Goal: Transaction & Acquisition: Book appointment/travel/reservation

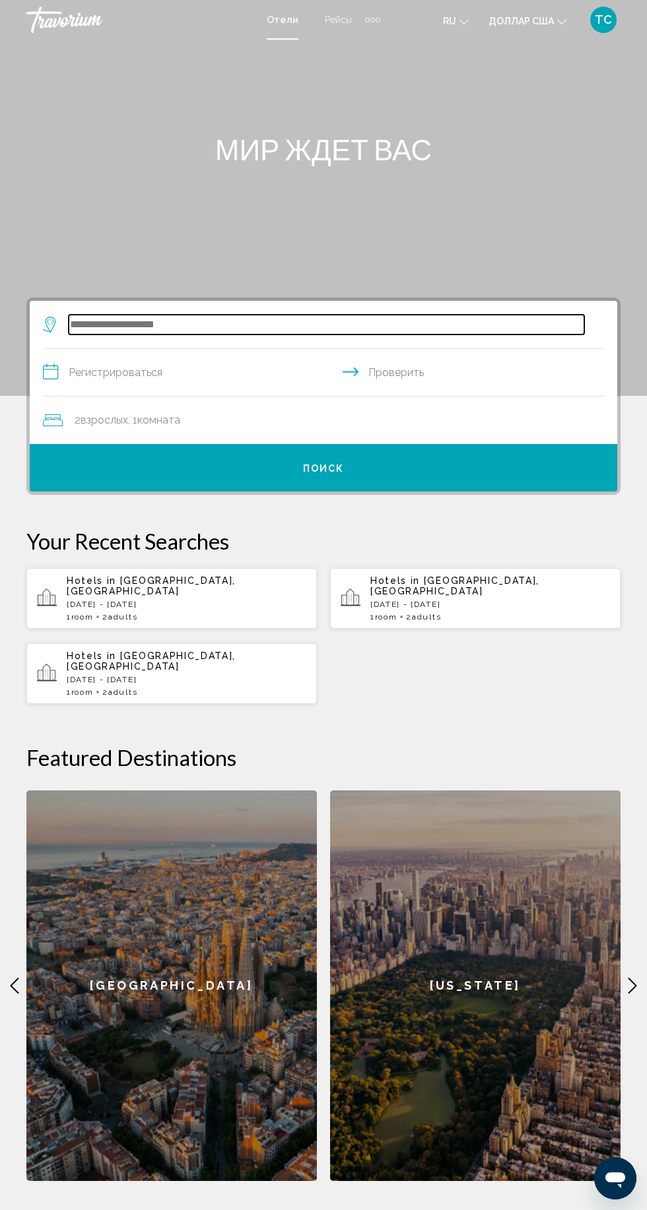
click at [345, 320] on input "Виджет поиска" at bounding box center [326, 325] width 515 height 20
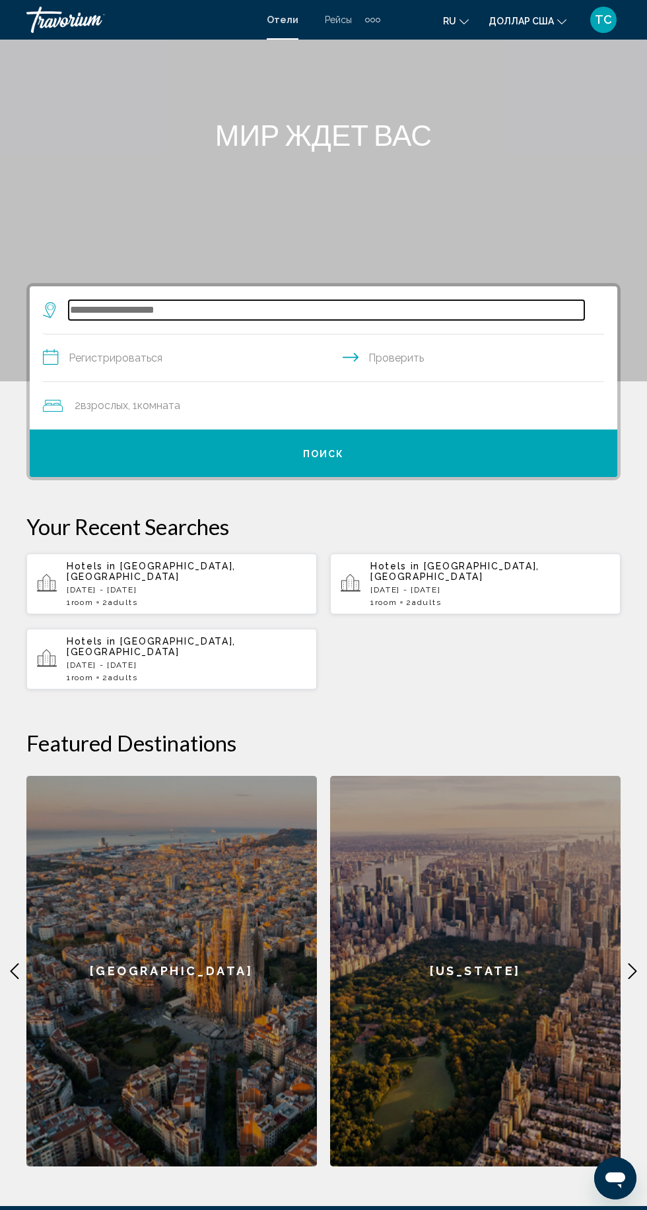
scroll to position [148, 0]
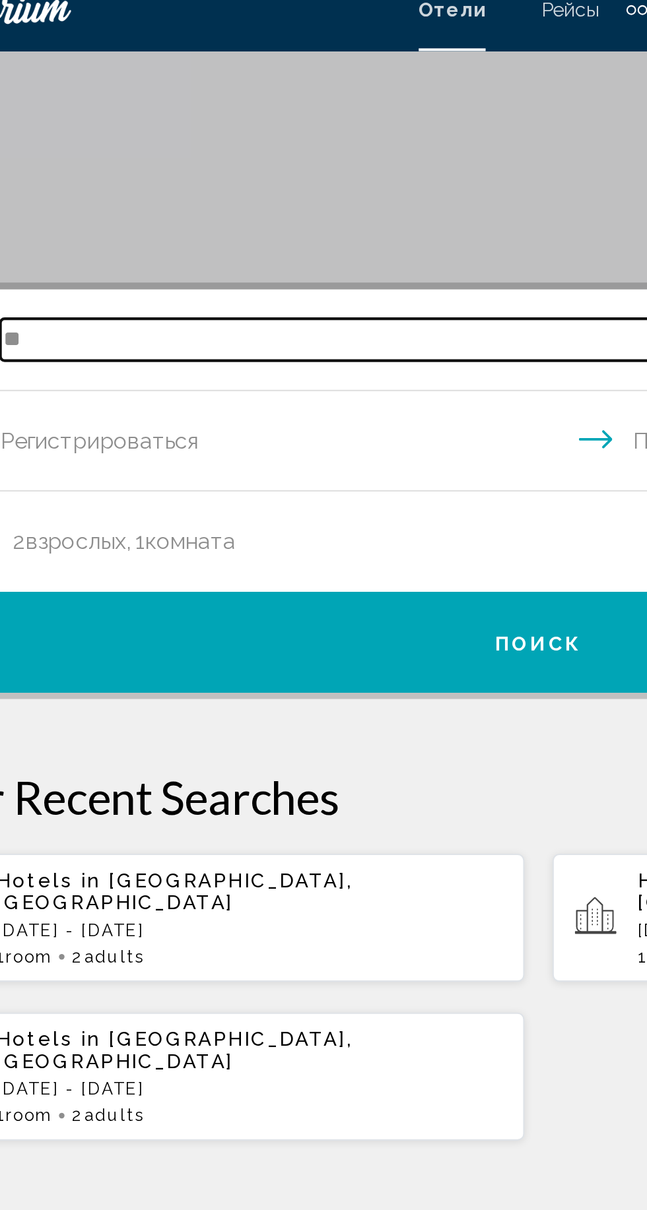
type input "*"
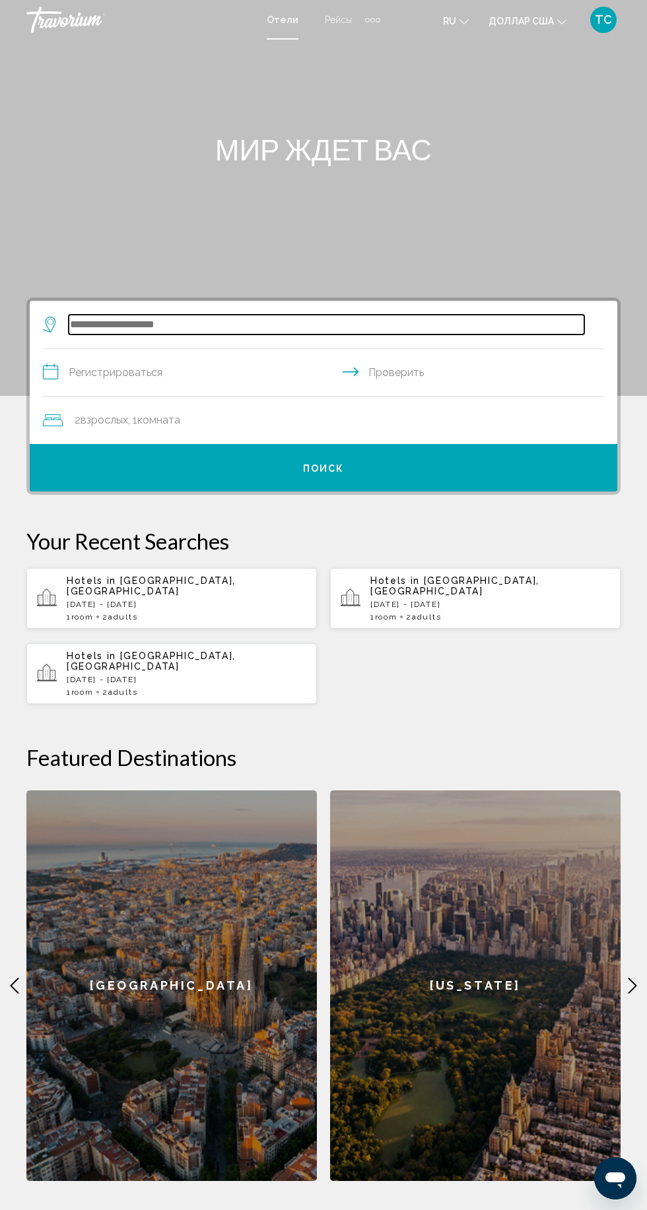
click at [288, 319] on input "Виджет поиска" at bounding box center [326, 325] width 515 height 20
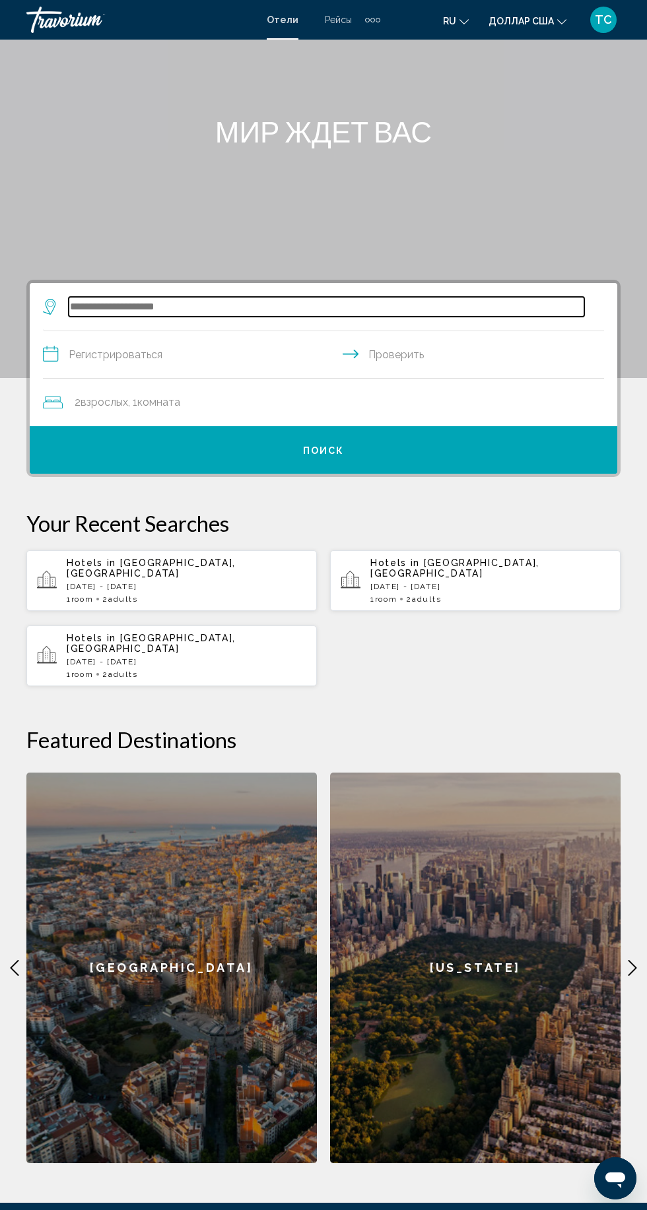
scroll to position [148, 0]
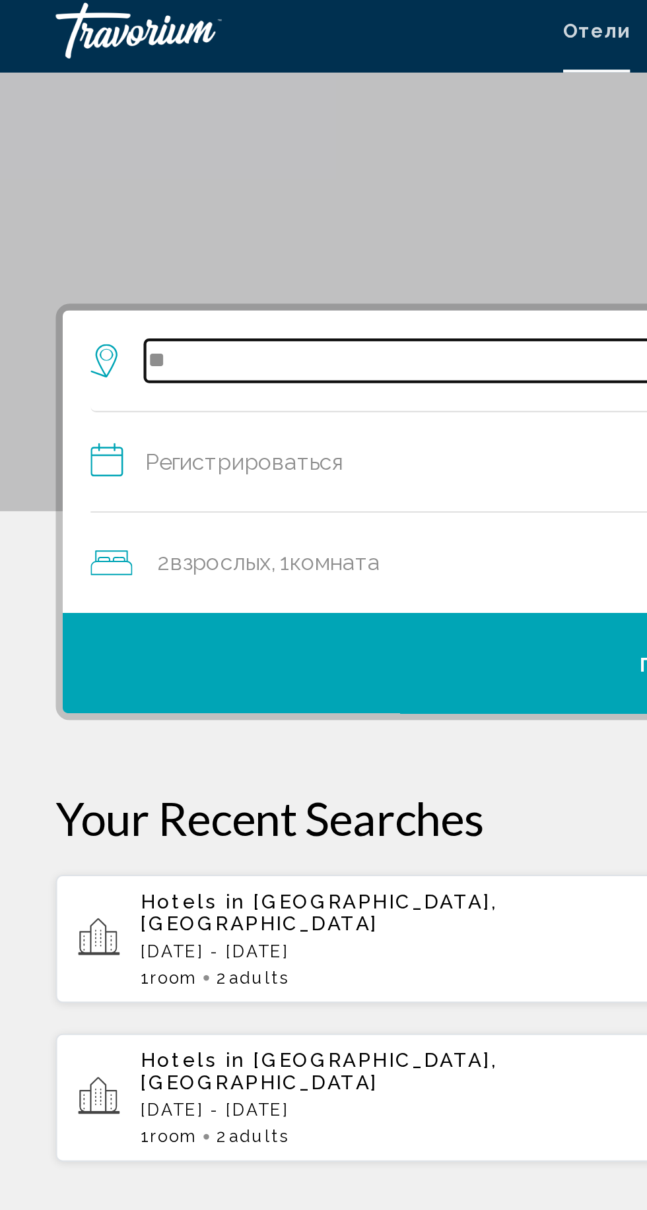
type input "*"
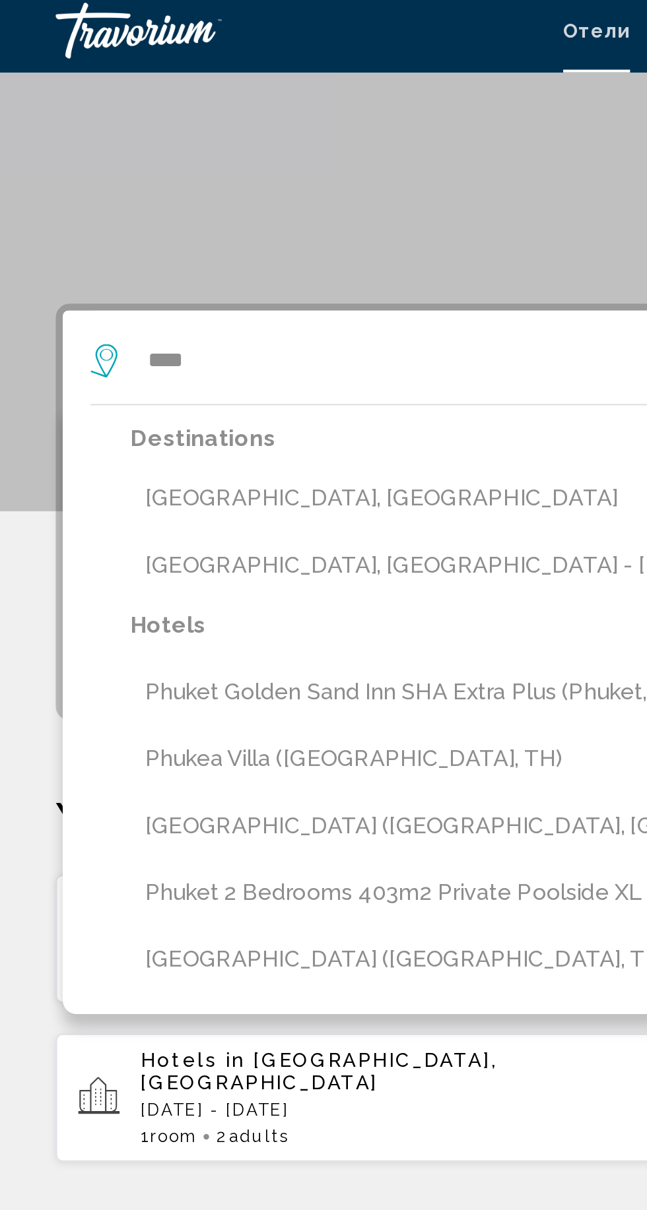
click at [206, 235] on button "Phuket Island, Thailand" at bounding box center [333, 241] width 542 height 25
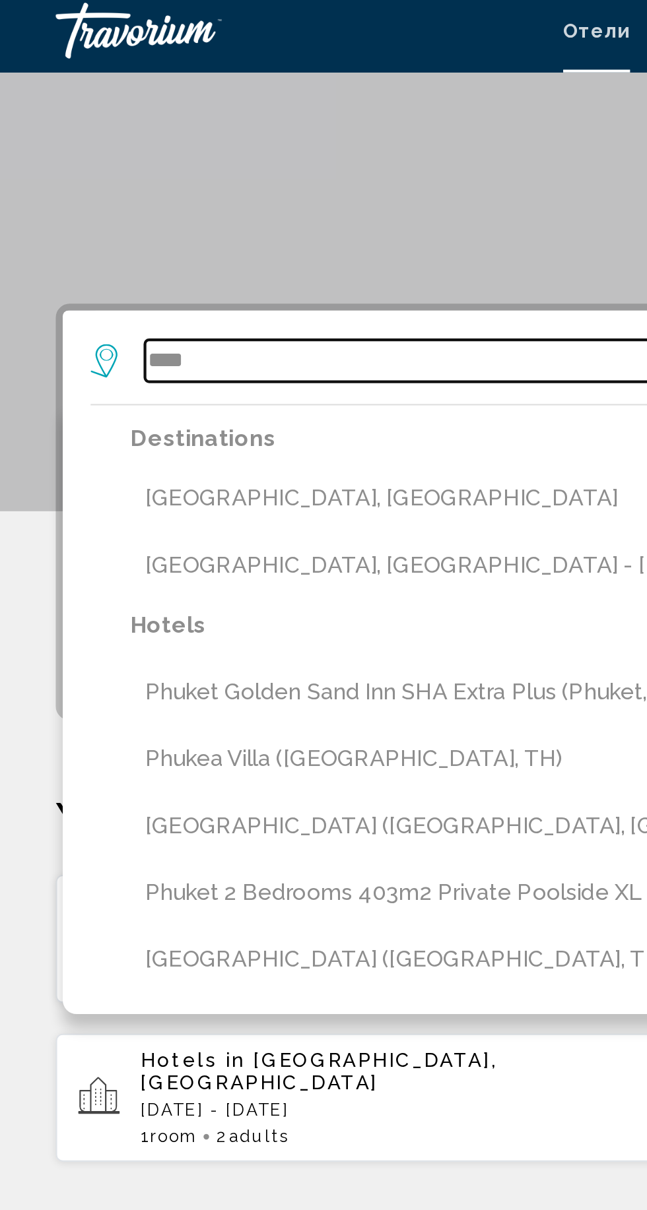
type input "**********"
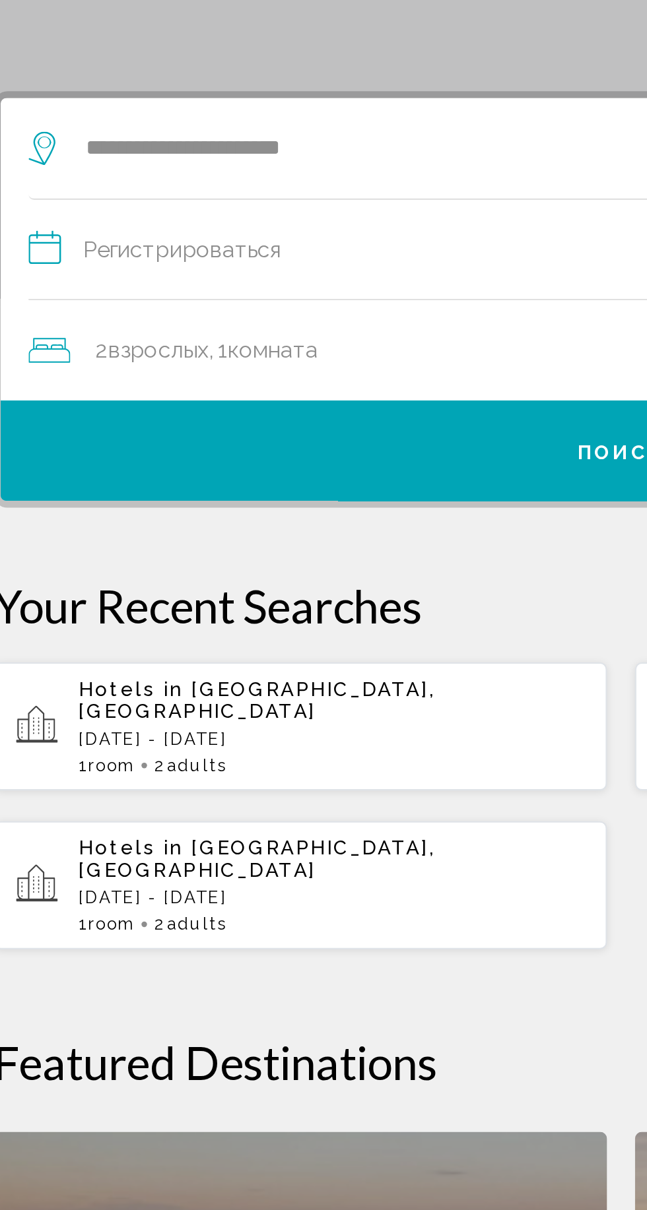
click at [257, 219] on input "**********" at bounding box center [326, 226] width 566 height 51
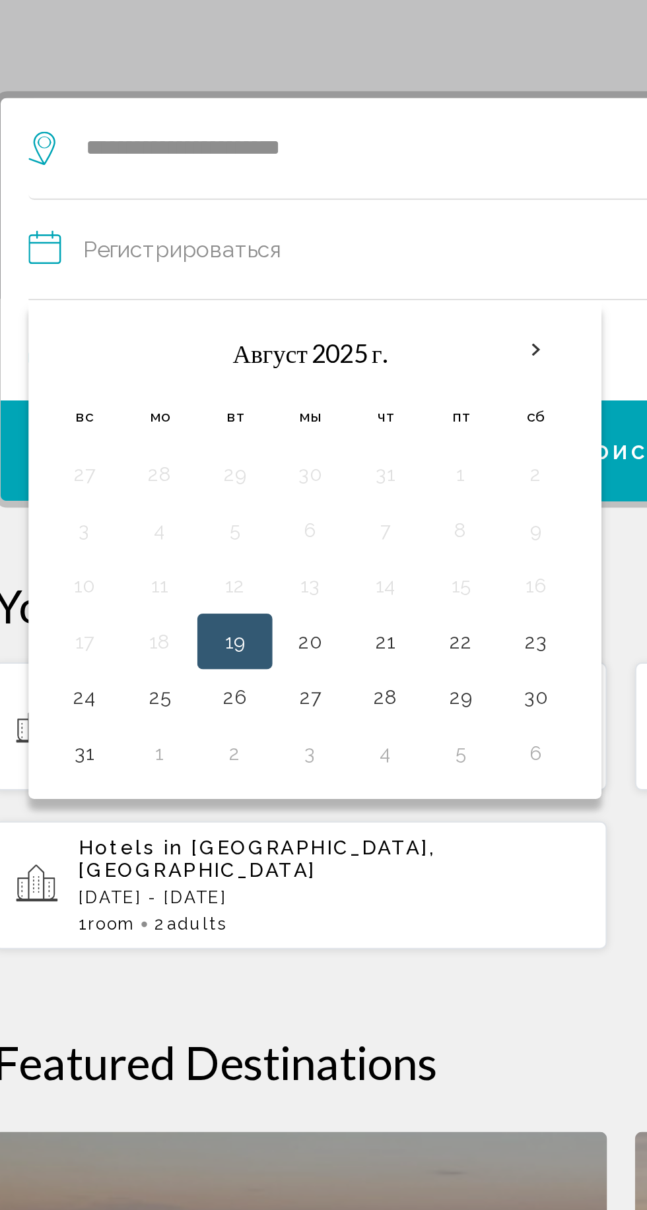
click at [275, 268] on th "Next month" at bounding box center [283, 271] width 36 height 29
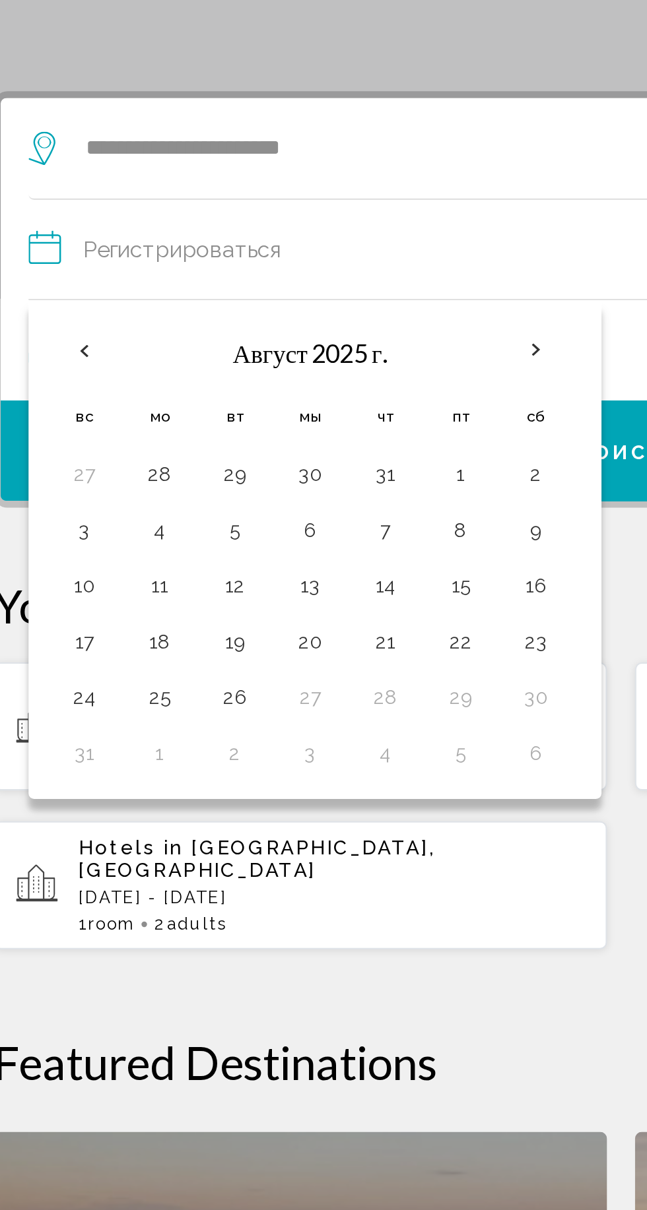
click at [284, 272] on th "Next month" at bounding box center [283, 271] width 36 height 29
click at [111, 387] on button "11" at bounding box center [104, 383] width 21 height 18
click at [108, 413] on button "18" at bounding box center [104, 409] width 21 height 18
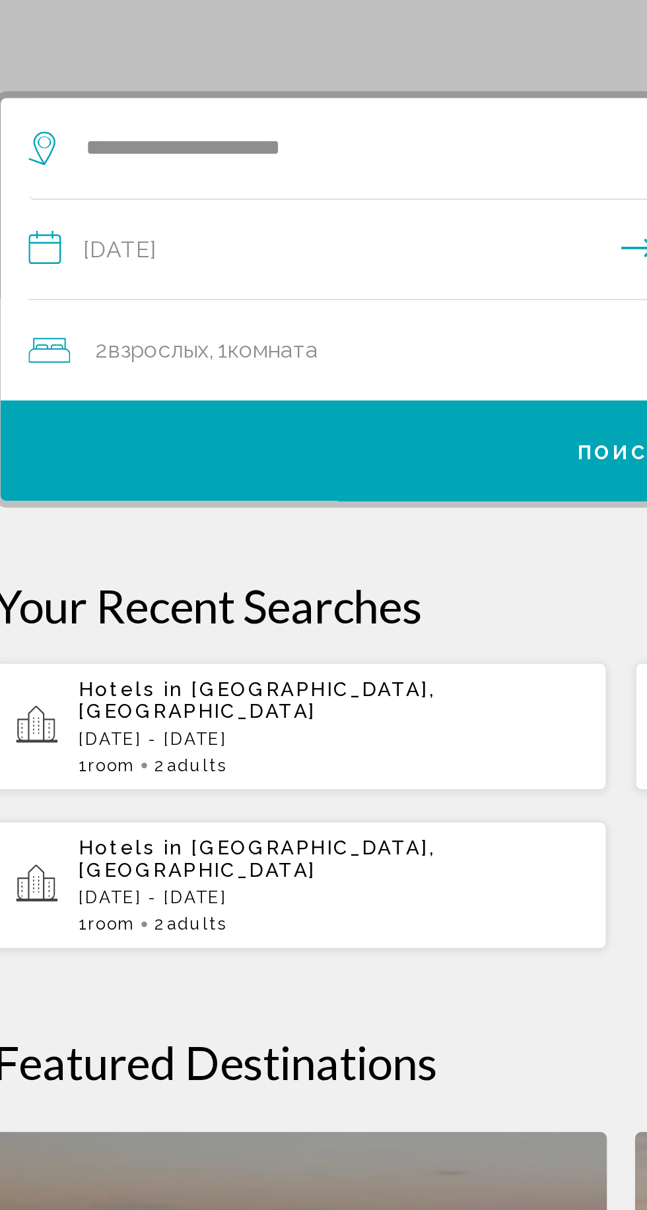
click at [230, 211] on input "**********" at bounding box center [326, 226] width 566 height 51
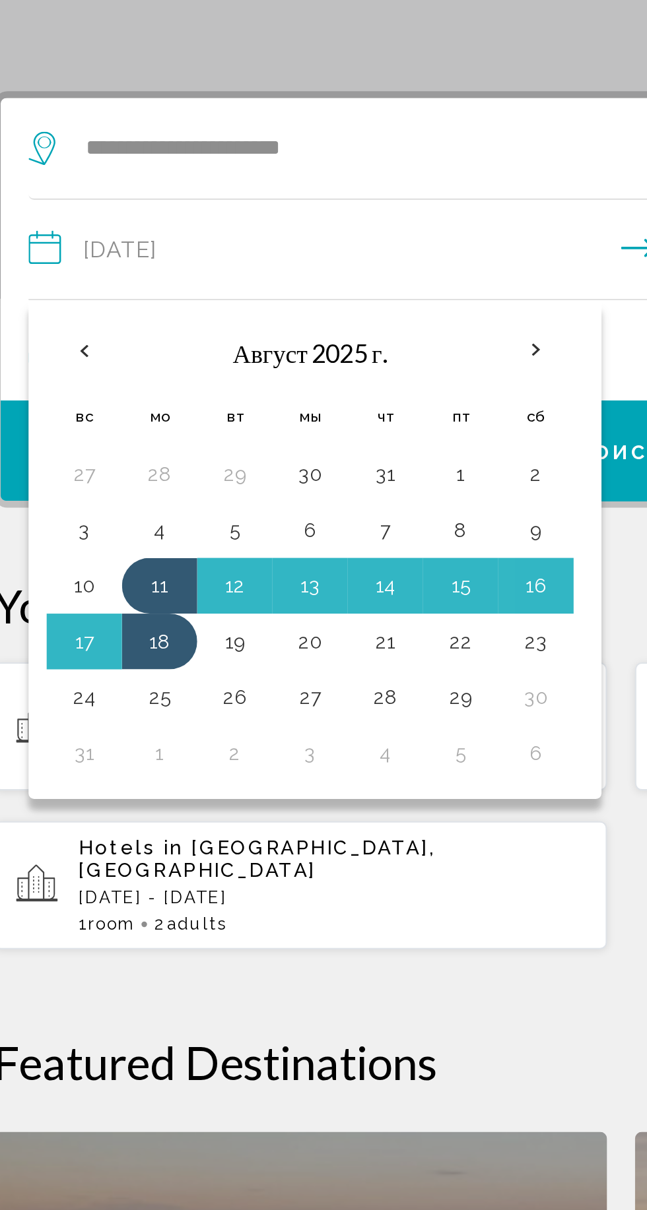
click at [70, 381] on button "10" at bounding box center [69, 383] width 21 height 18
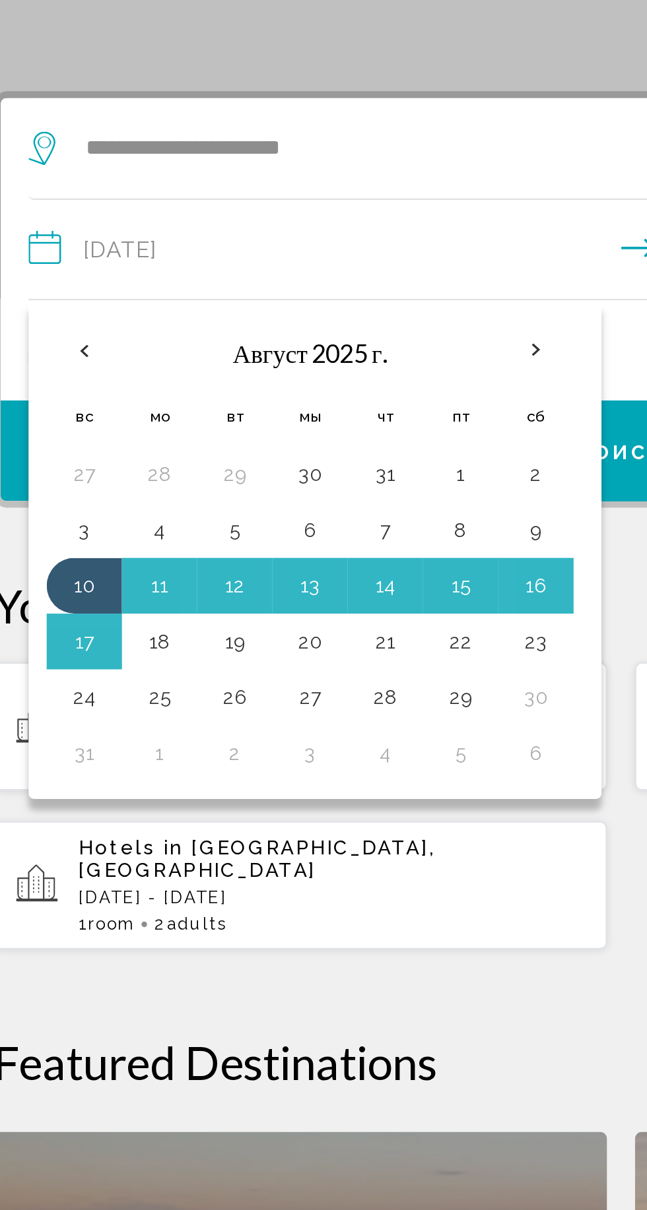
click at [73, 411] on button "17" at bounding box center [69, 409] width 21 height 18
type input "**********"
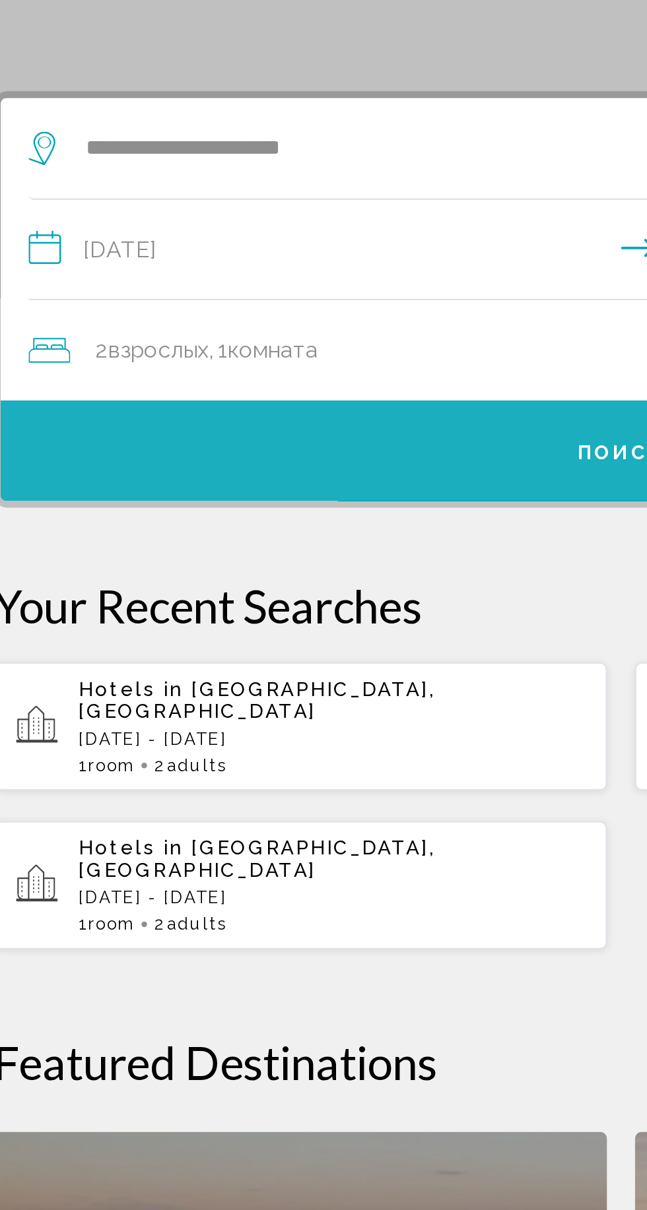
click at [211, 323] on button "Поиск" at bounding box center [323, 320] width 587 height 48
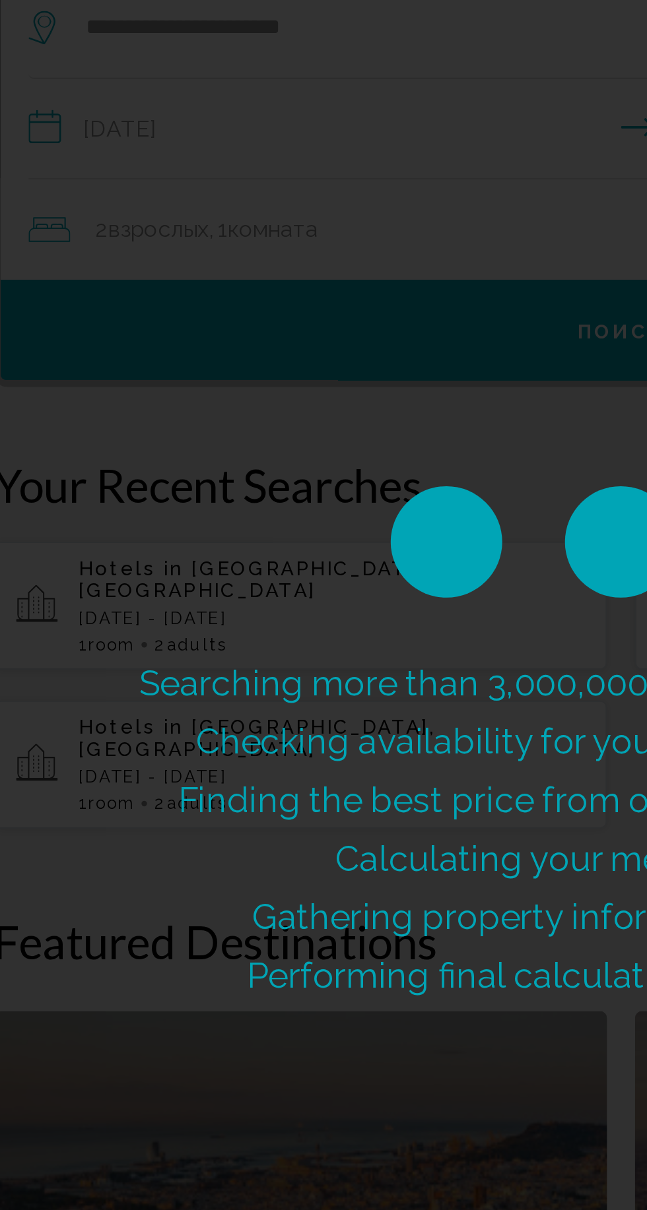
scroll to position [56, 0]
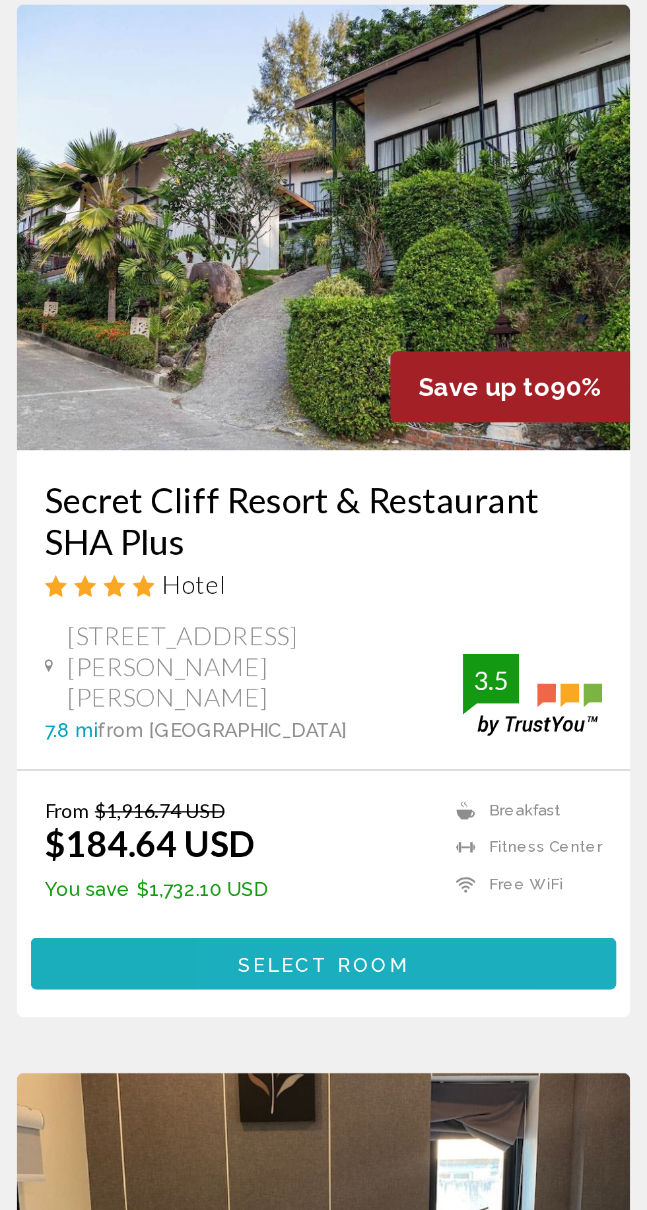
click at [212, 607] on button "Select Room" at bounding box center [171, 619] width 277 height 24
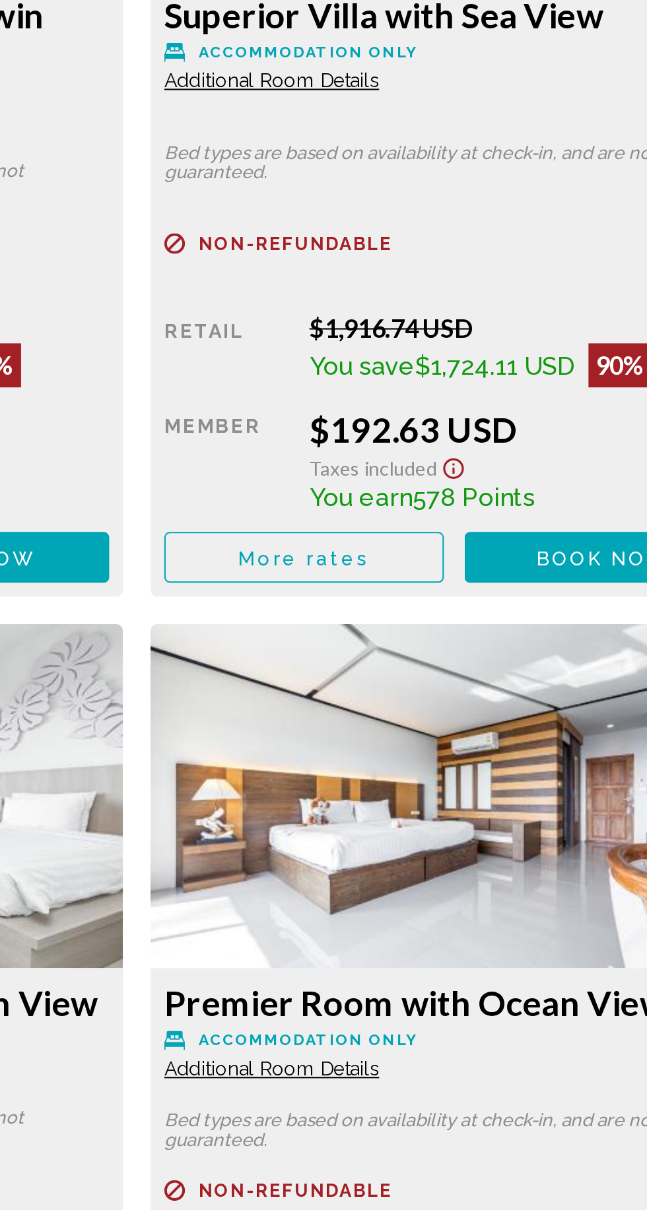
scroll to position [2301, 0]
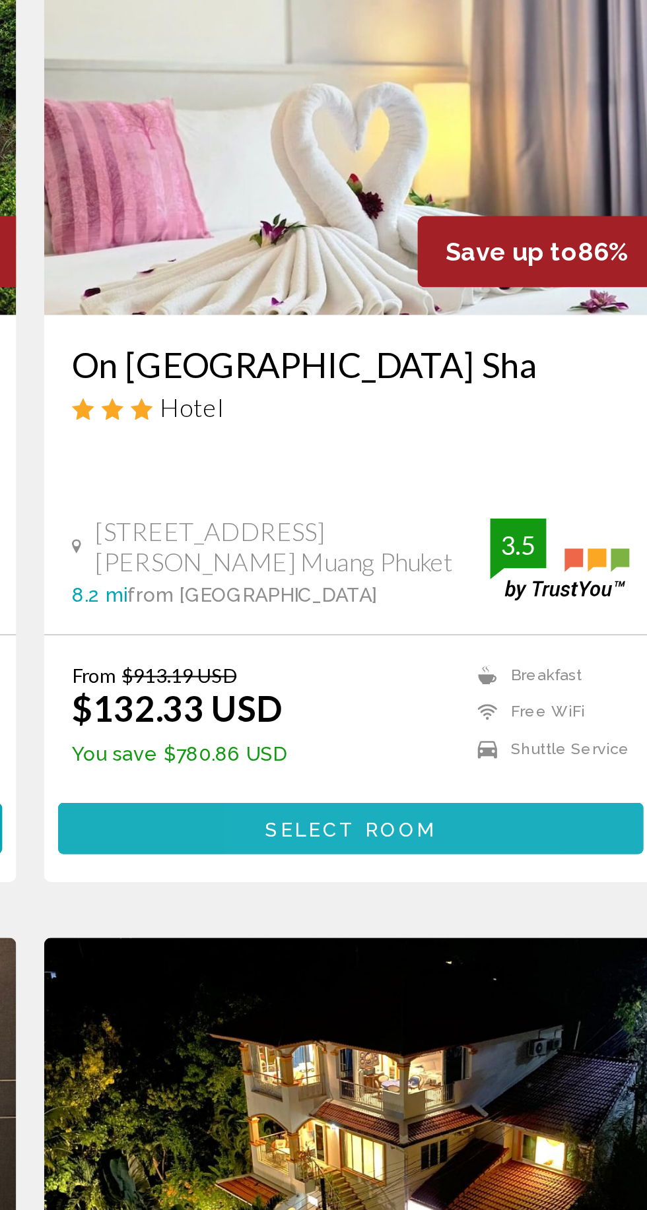
click at [536, 608] on button "Select Room" at bounding box center [474, 619] width 277 height 24
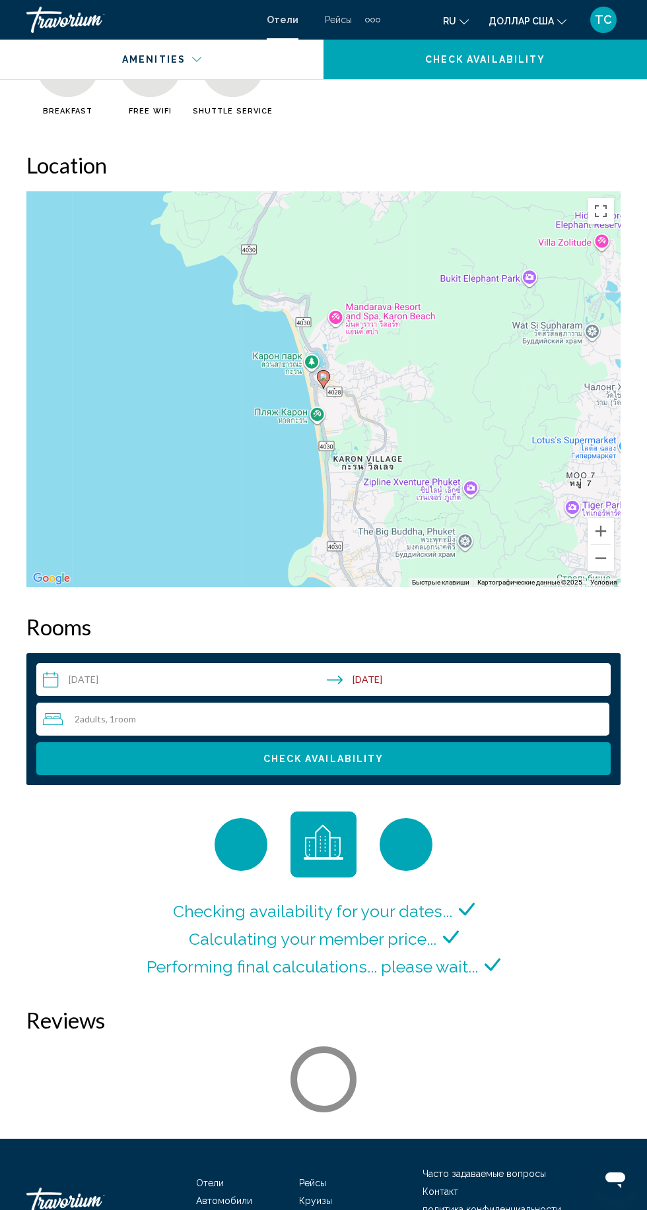
scroll to position [1554, 0]
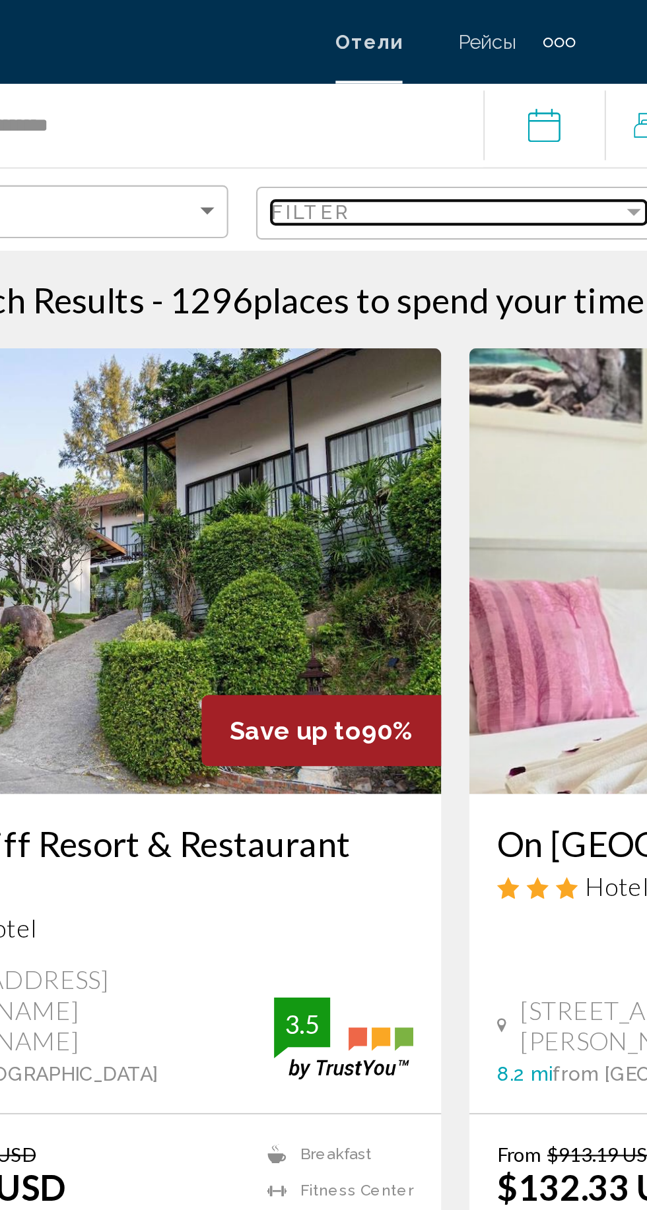
click at [373, 98] on div "Filter" at bounding box center [319, 100] width 166 height 11
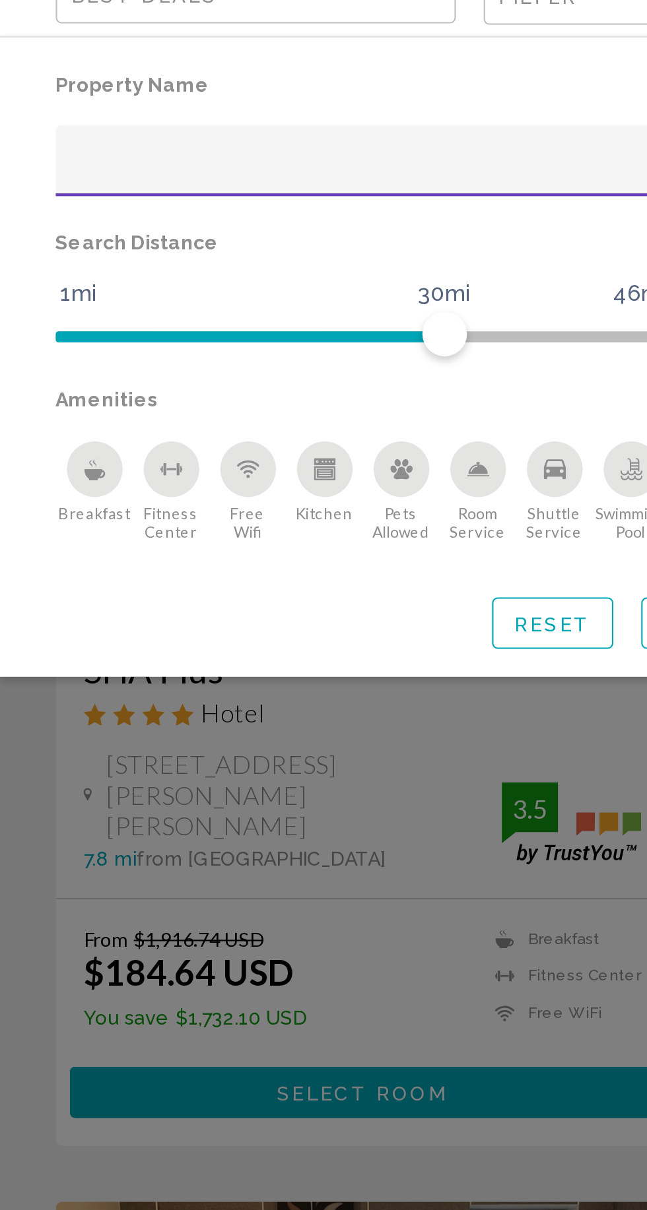
click at [32, 341] on span "Breakfast" at bounding box center [45, 344] width 34 height 9
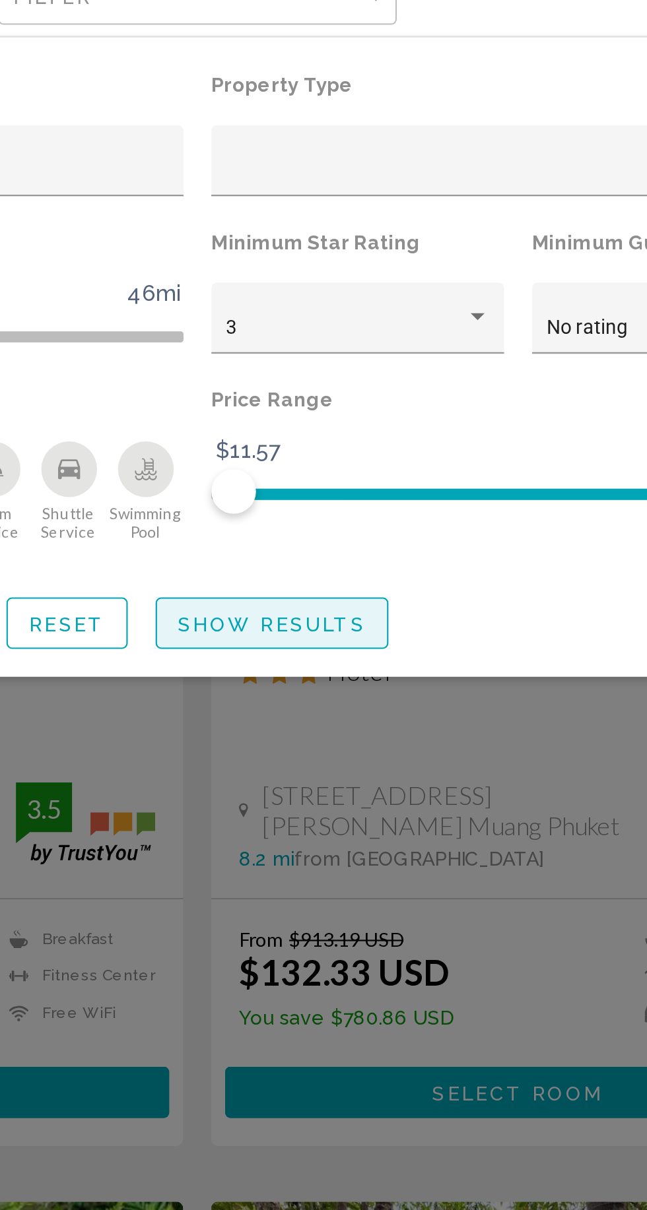
click at [377, 396] on span "Show Results" at bounding box center [358, 397] width 89 height 11
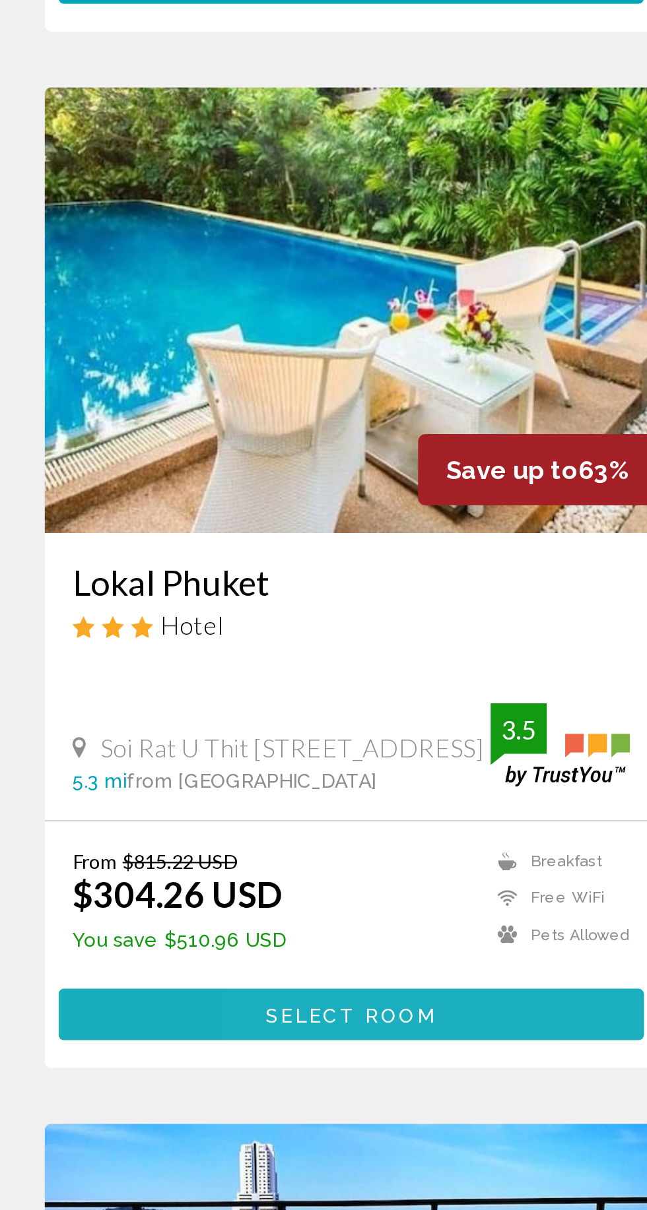
click at [210, 1105] on span "Select Room" at bounding box center [171, 1110] width 81 height 11
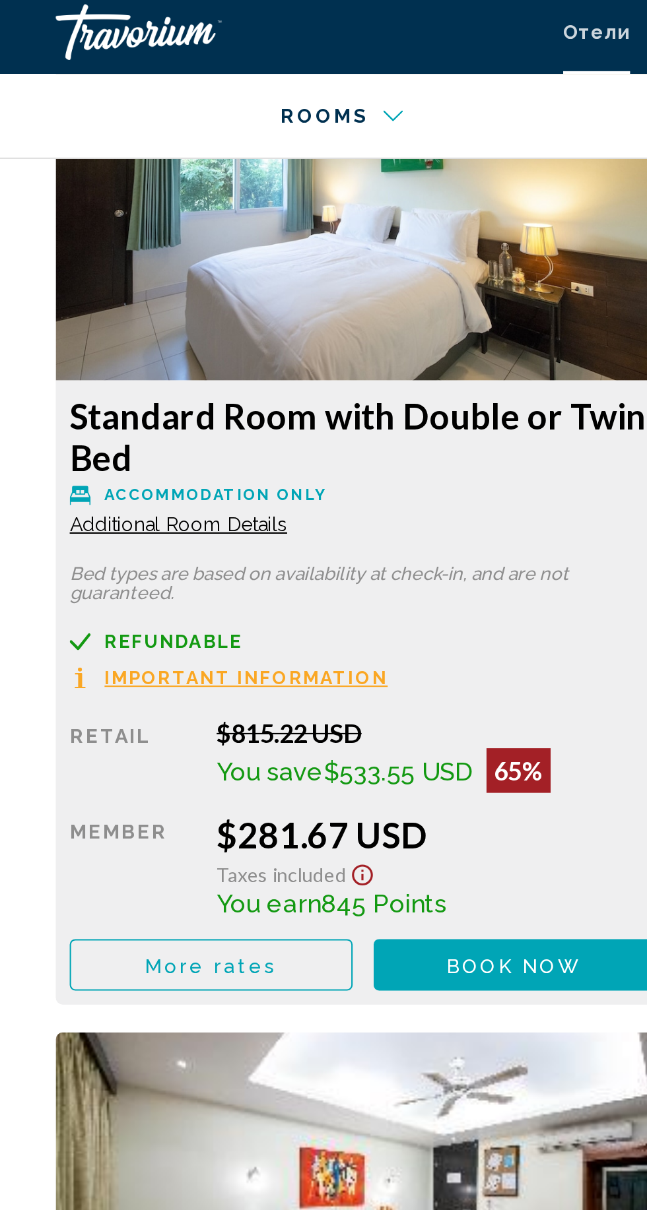
scroll to position [2329, 0]
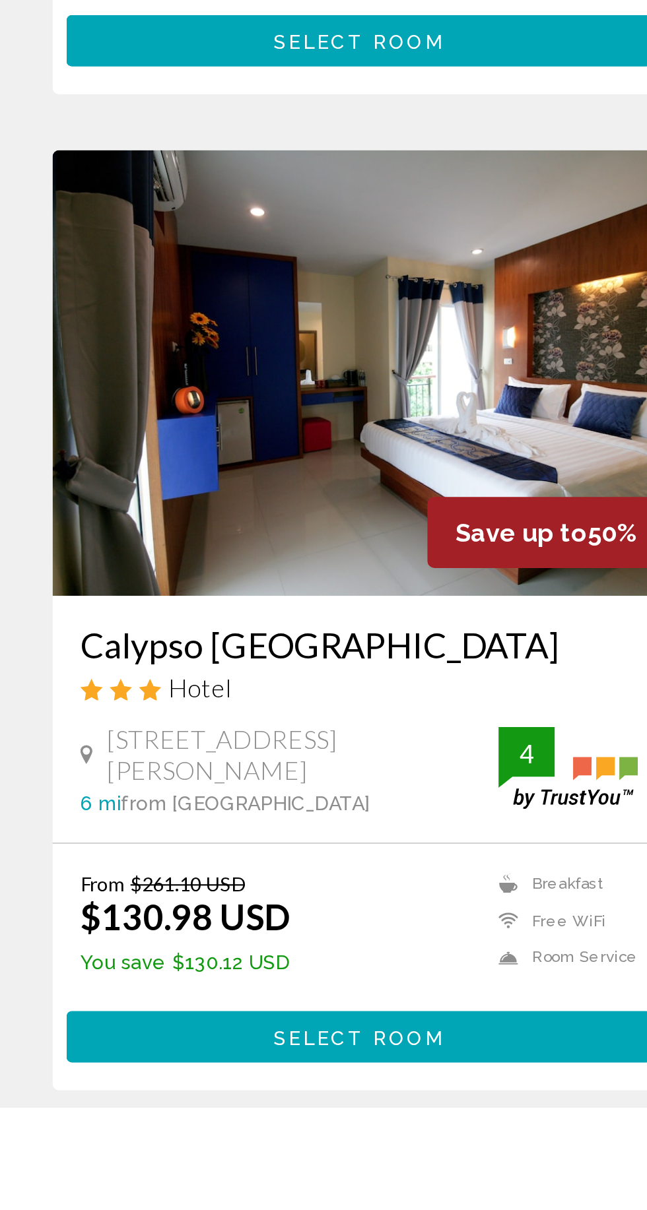
scroll to position [1840, 0]
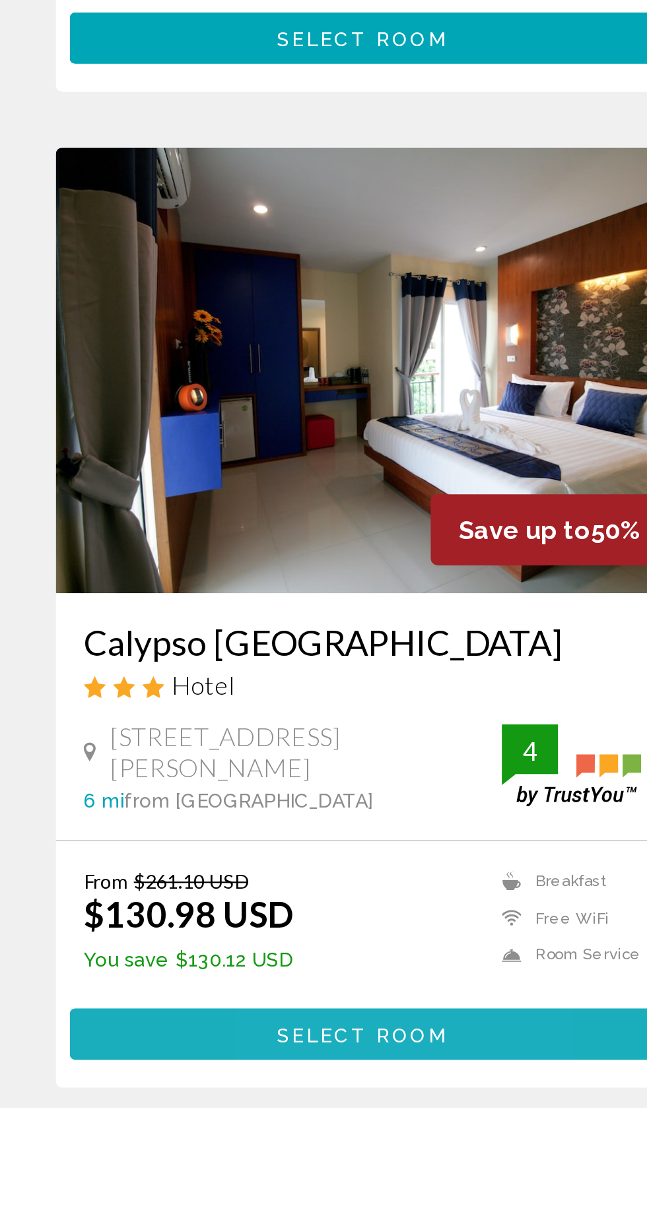
click at [199, 1170] on span "Select Room" at bounding box center [171, 1175] width 81 height 11
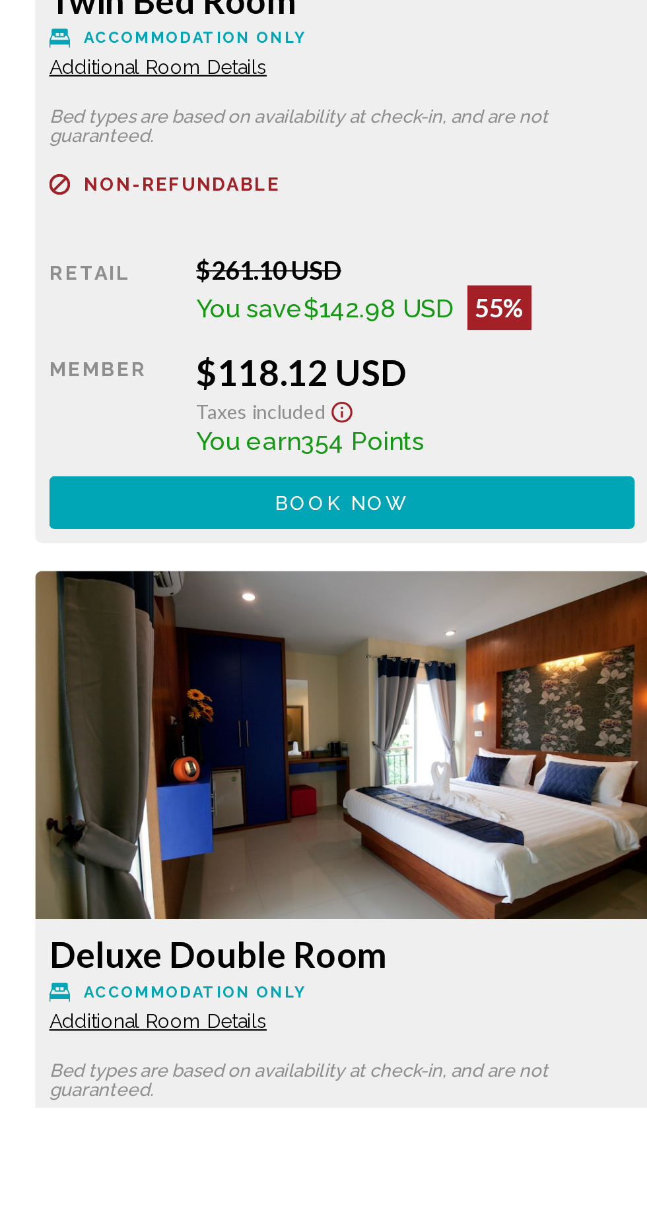
scroll to position [2300, 0]
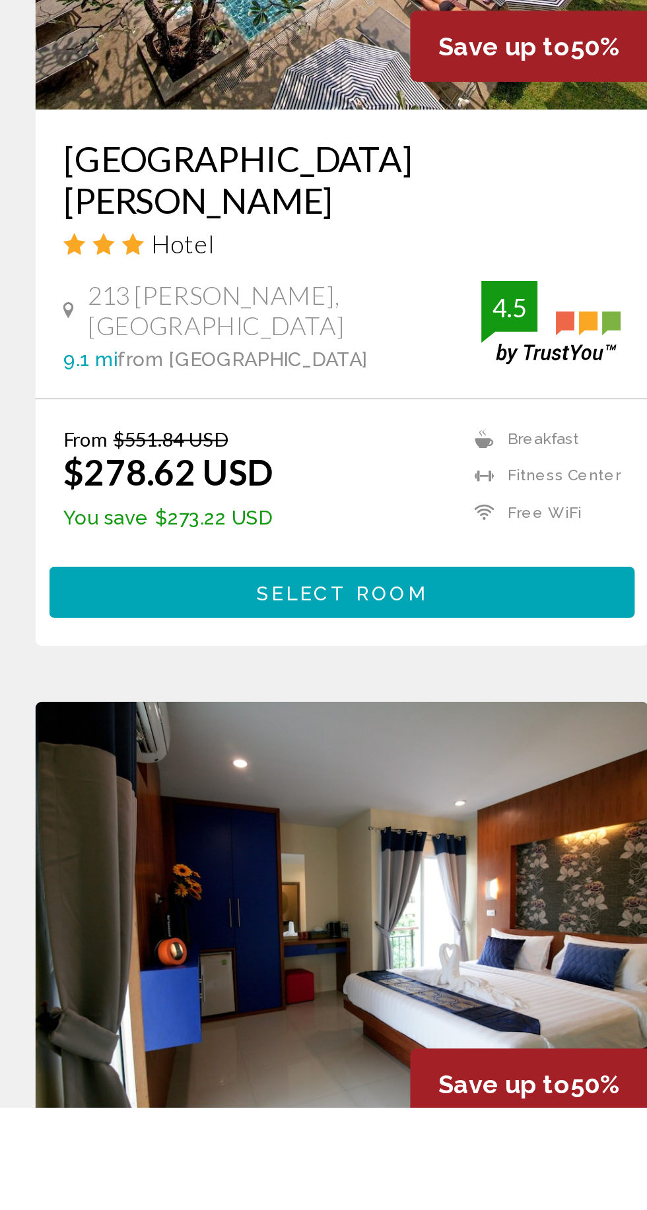
scroll to position [1941, 0]
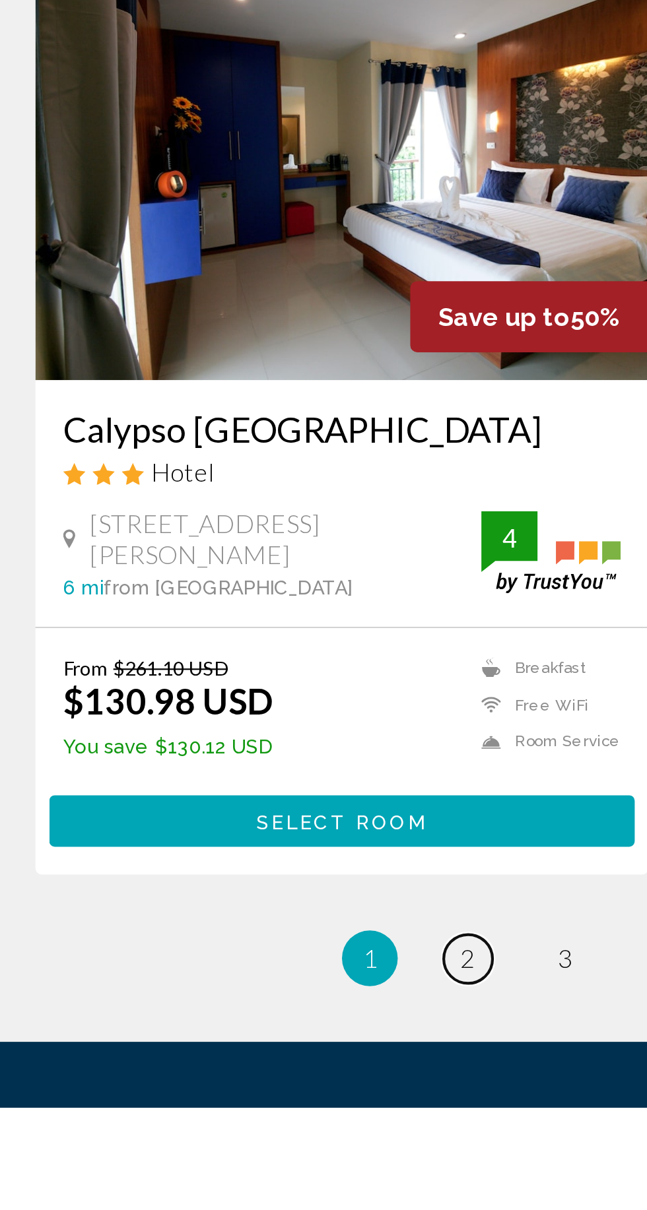
click at [235, 1128] on link "page 2" at bounding box center [231, 1139] width 23 height 23
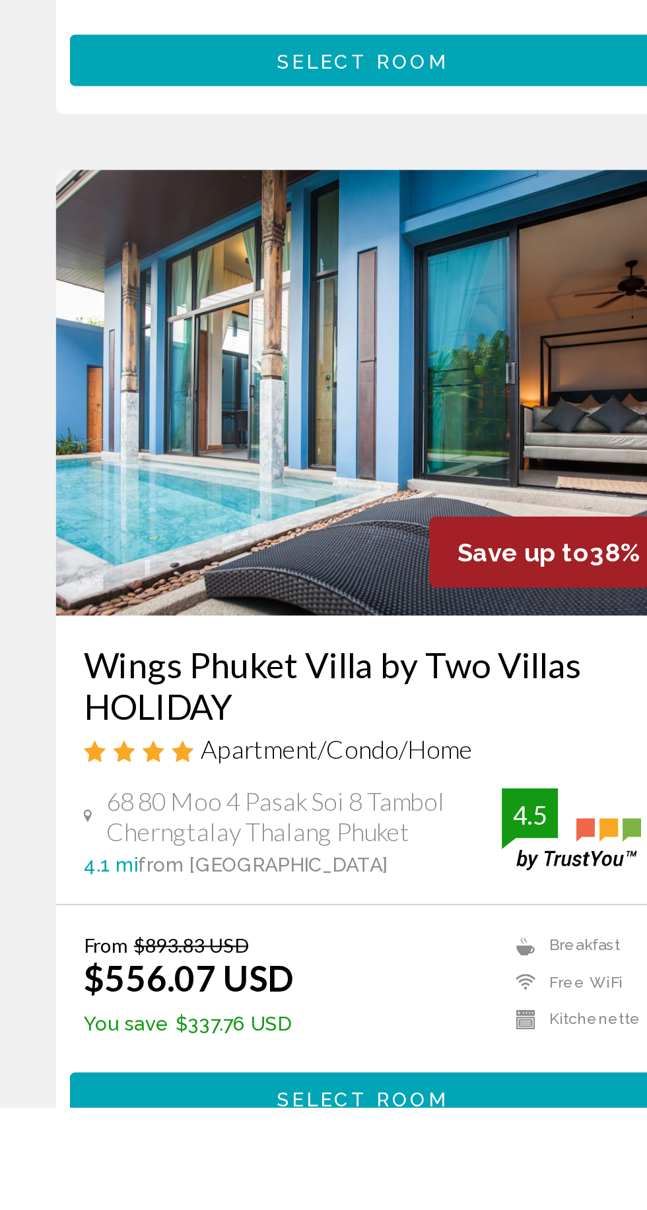
scroll to position [1380, 0]
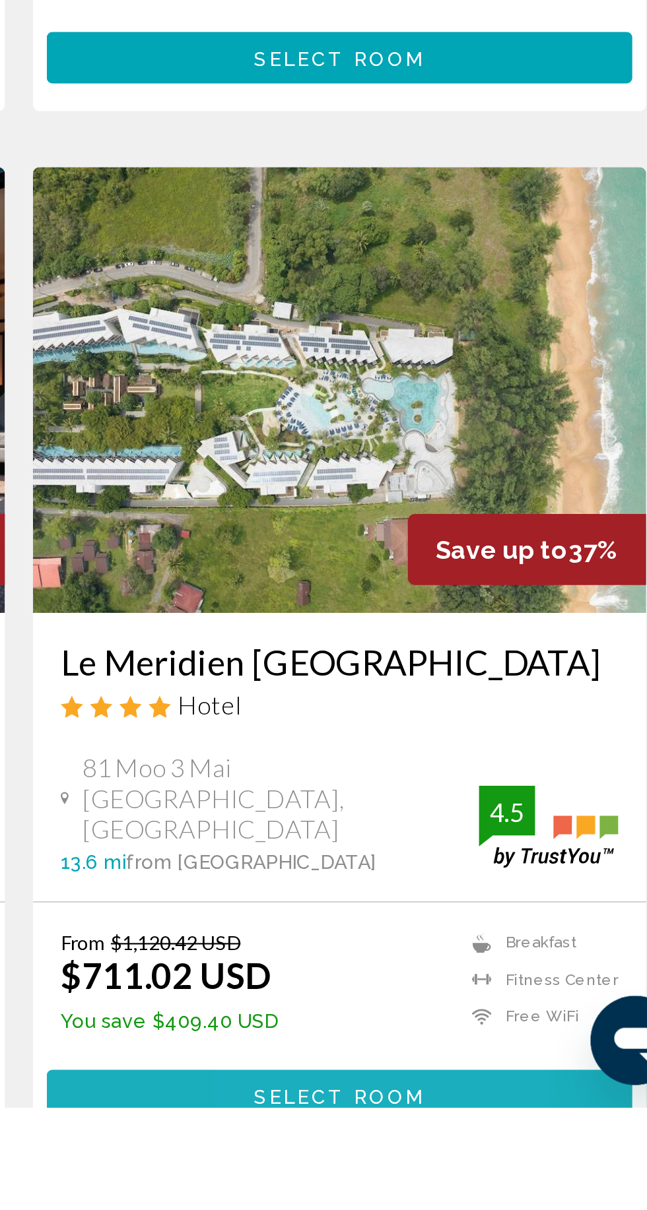
click at [497, 1200] on span "Select Room" at bounding box center [474, 1205] width 81 height 11
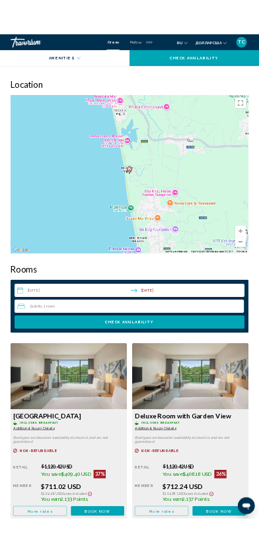
scroll to position [1493, 0]
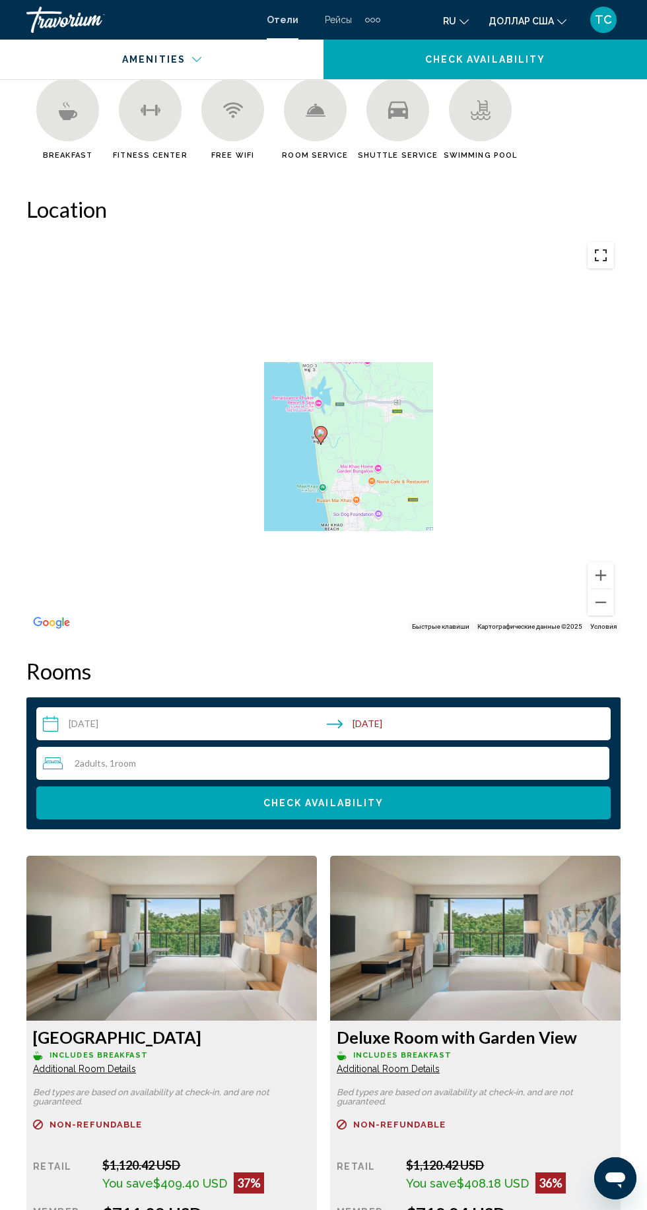
click at [594, 259] on button "Включить полноэкранный режим" at bounding box center [600, 255] width 26 height 26
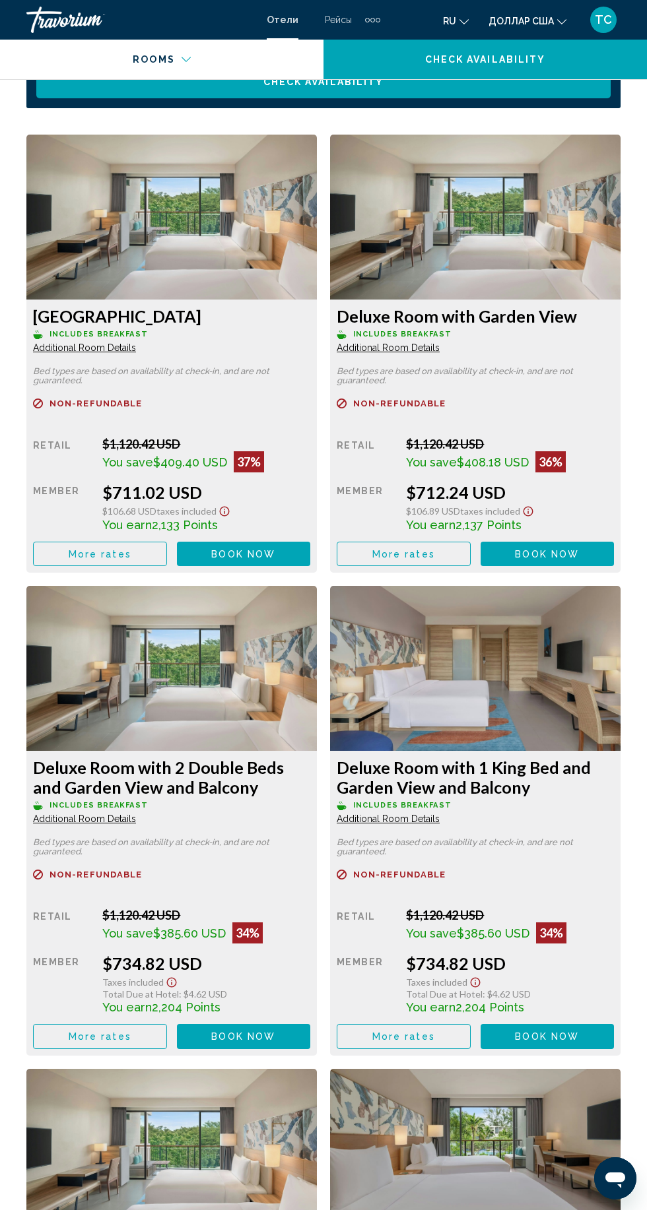
scroll to position [2223, 0]
